Goal: Information Seeking & Learning: Learn about a topic

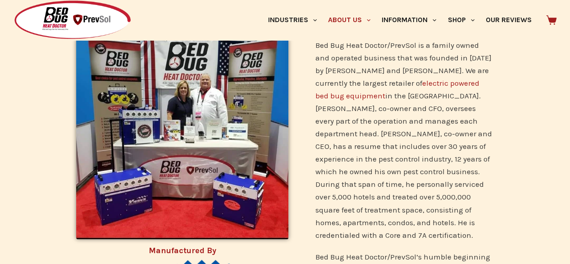
scroll to position [225, 0]
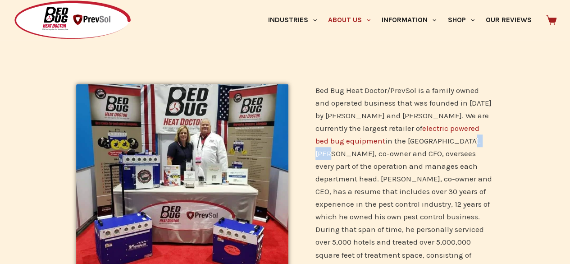
drag, startPoint x: 382, startPoint y: 140, endPoint x: 402, endPoint y: 141, distance: 19.9
click at [402, 141] on p "Bed Bug Heat Doctor/PrevSol is a family owned and operated business that was fo…" at bounding box center [405, 185] width 179 height 202
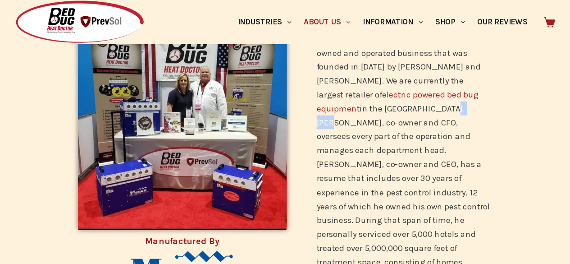
scroll to position [277, 0]
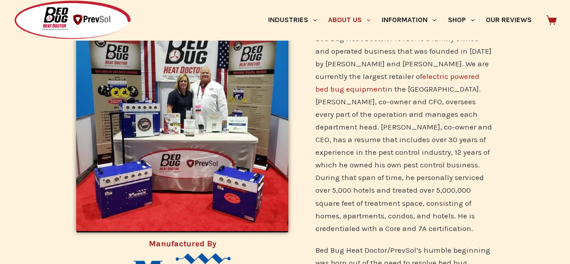
click at [352, 125] on p "Bed Bug Heat Doctor/PrevSol is a family owned and operated business that was fo…" at bounding box center [405, 133] width 179 height 202
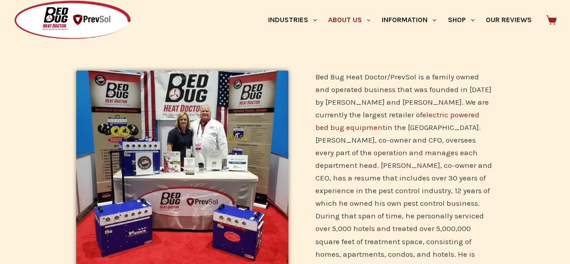
scroll to position [232, 0]
